Goal: Use online tool/utility: Utilize a website feature to perform a specific function

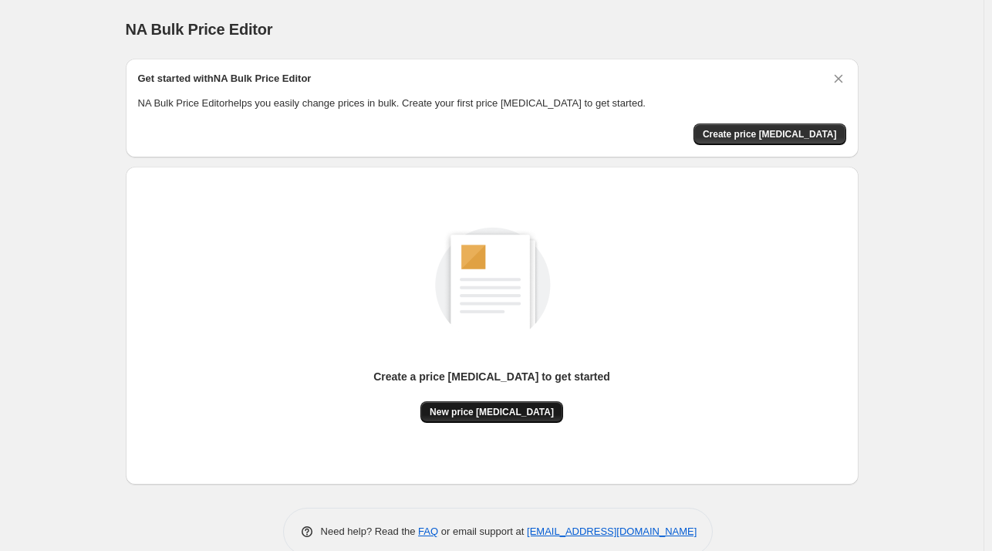
click at [482, 421] on button "New price [MEDICAL_DATA]" at bounding box center [492, 412] width 143 height 22
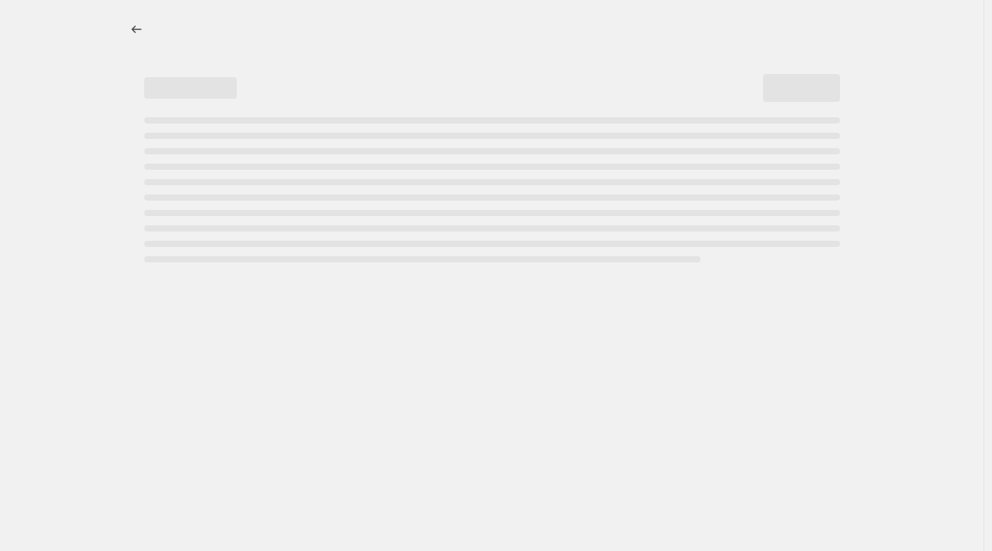
select select "percentage"
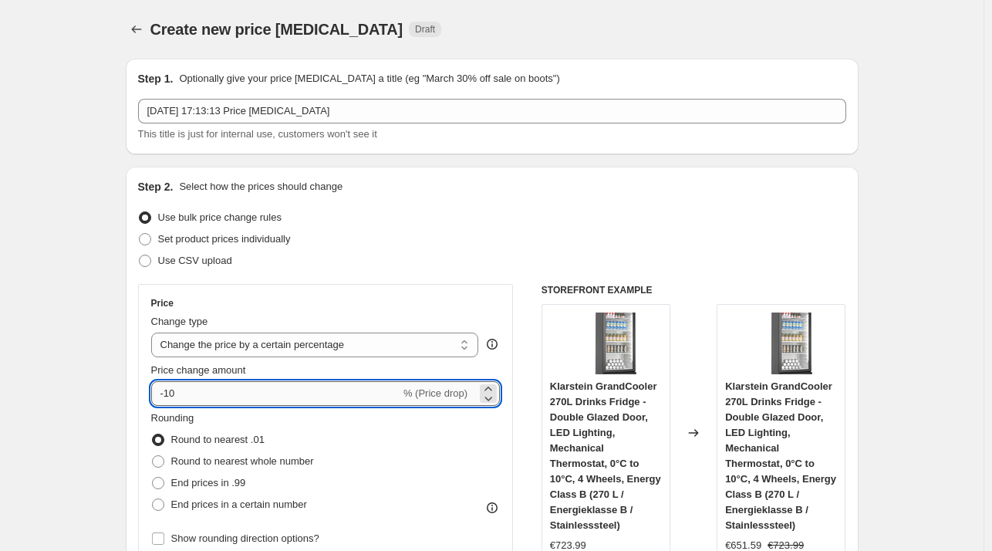
click at [241, 385] on input "-10" at bounding box center [275, 393] width 249 height 25
type input "-1"
type input "-35"
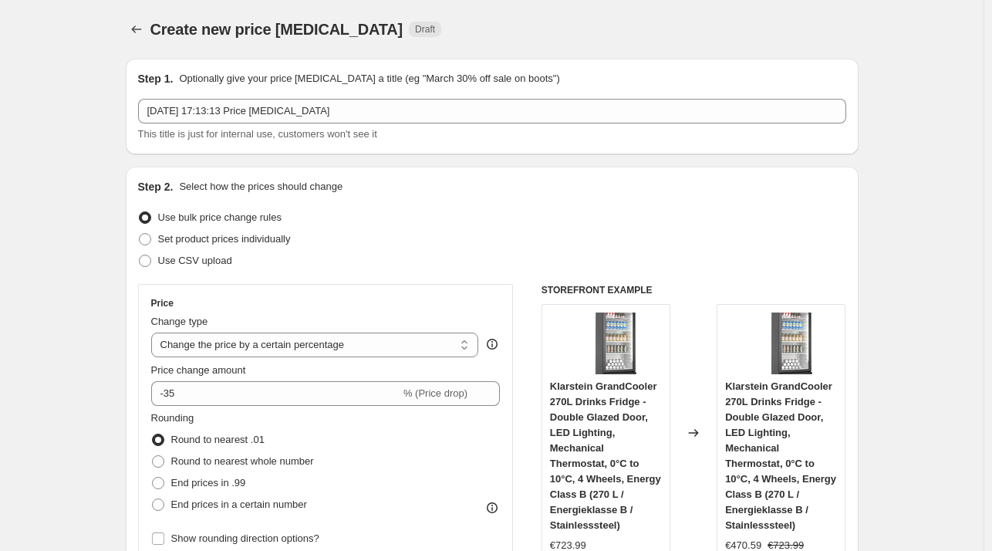
click at [467, 245] on div "Set product prices individually" at bounding box center [492, 239] width 708 height 22
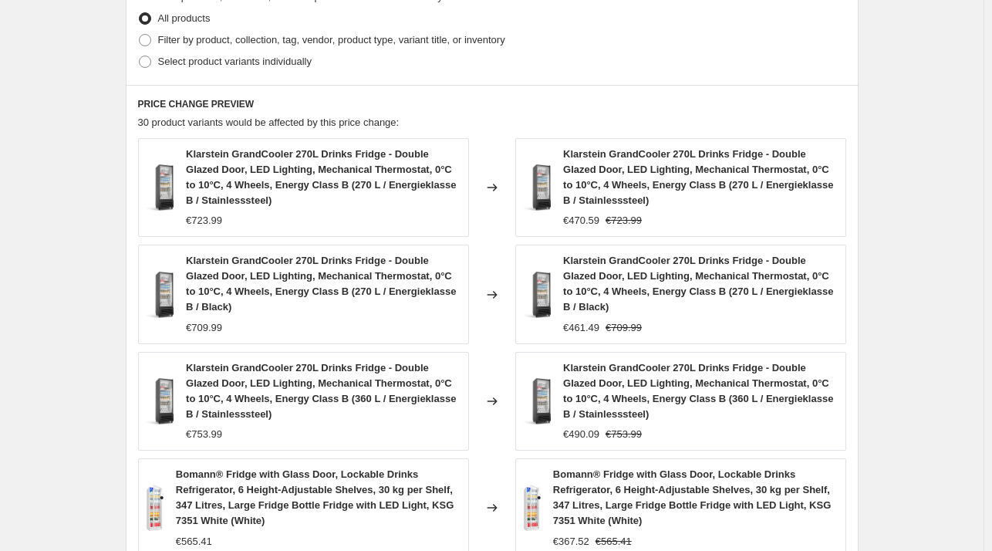
scroll to position [1155, 0]
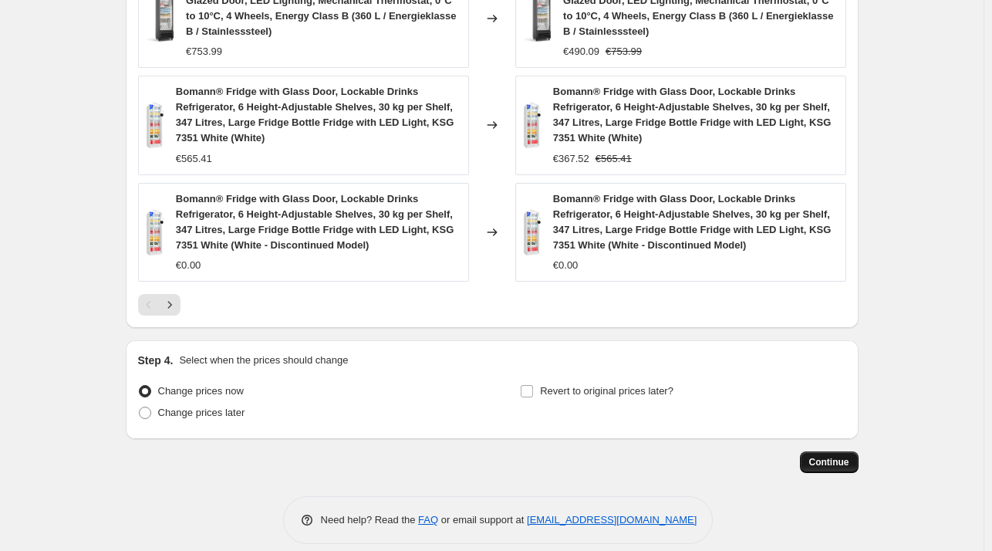
click at [821, 456] on span "Continue" at bounding box center [830, 462] width 40 height 12
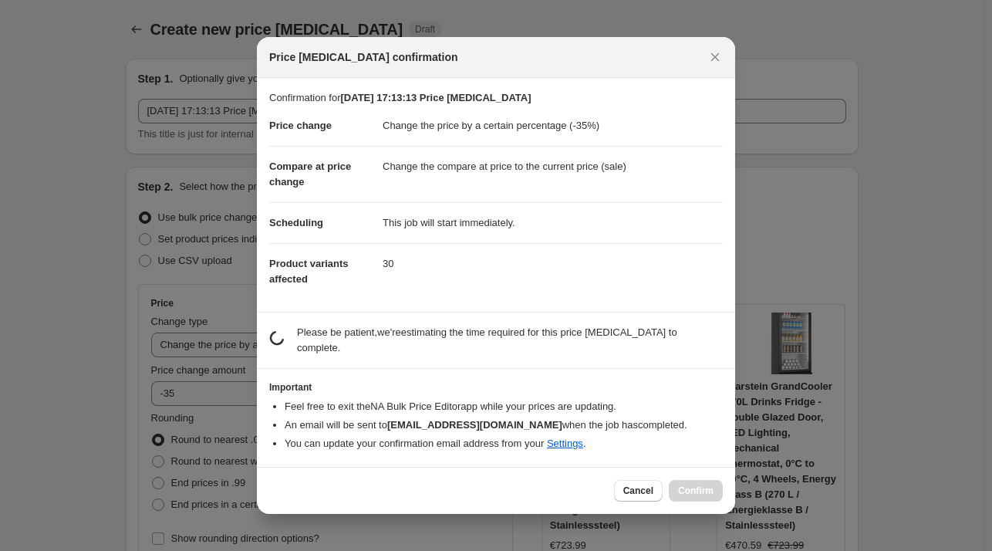
scroll to position [0, 0]
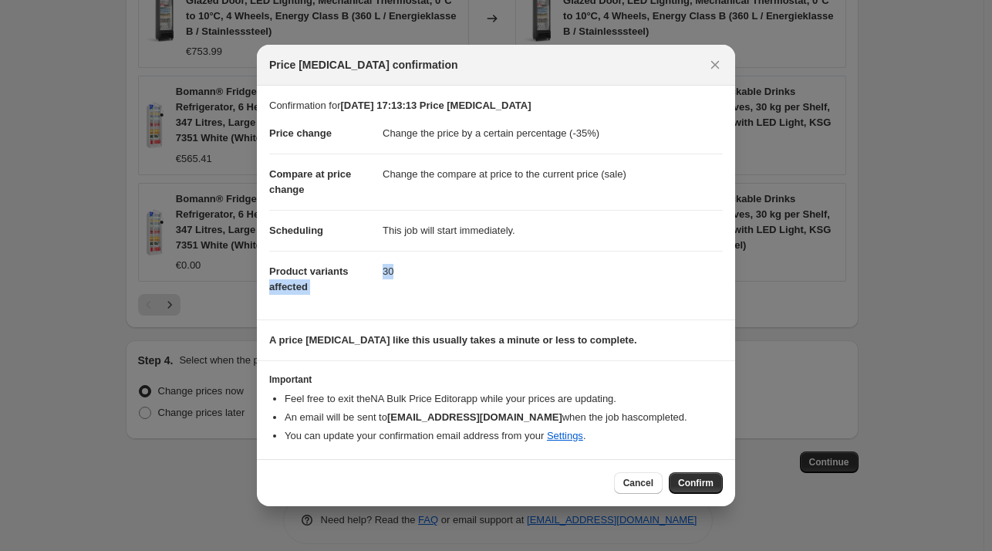
drag, startPoint x: 391, startPoint y: 275, endPoint x: 377, endPoint y: 276, distance: 13.2
click at [377, 276] on dl "Price change Change the price by a certain percentage (-35%) Compare at price c…" at bounding box center [496, 210] width 454 height 194
click at [694, 479] on span "Confirm" at bounding box center [696, 483] width 36 height 12
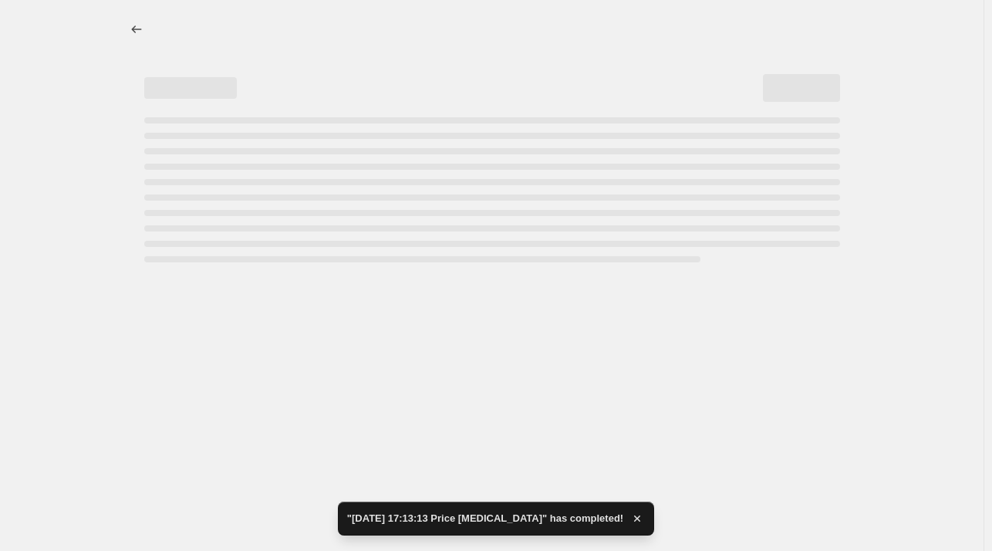
select select "percentage"
